Goal: Information Seeking & Learning: Find specific fact

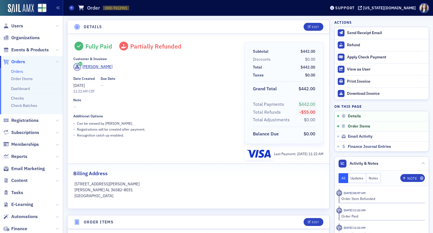
scroll to position [190, 0]
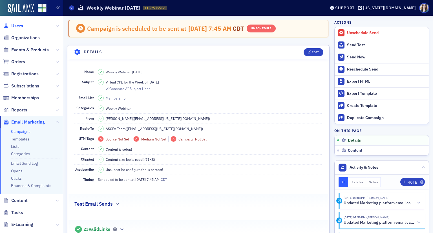
click at [17, 27] on span "Users" at bounding box center [17, 26] width 12 height 6
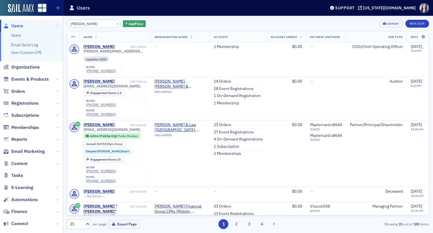
click at [75, 24] on input "[PERSON_NAME]" at bounding box center [94, 24] width 54 height 8
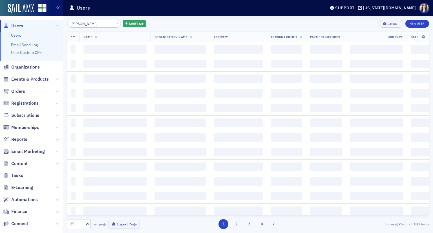
type input "[PERSON_NAME]"
click at [160, 20] on div "[PERSON_NAME] × Add Filter Export New User" at bounding box center [248, 24] width 362 height 8
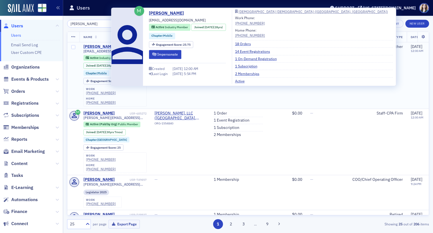
click at [103, 46] on div "[PERSON_NAME]" at bounding box center [99, 46] width 31 height 5
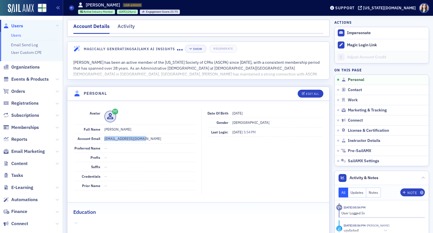
drag, startPoint x: 104, startPoint y: 139, endPoint x: 148, endPoint y: 140, distance: 44.6
click at [148, 140] on dd "[EMAIL_ADDRESS][DOMAIN_NAME]" at bounding box center [149, 138] width 91 height 9
copy dd "[EMAIL_ADDRESS][DOMAIN_NAME]"
click at [152, 146] on dd "—" at bounding box center [149, 148] width 91 height 9
click at [259, 23] on nav "Account Details Activity" at bounding box center [198, 28] width 250 height 11
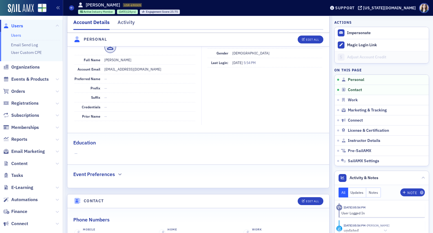
scroll to position [85, 0]
